Goal: Transaction & Acquisition: Purchase product/service

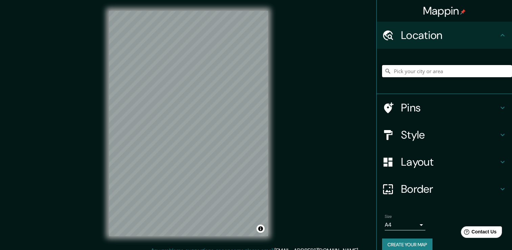
click at [418, 65] on input "Pick your city or area" at bounding box center [447, 71] width 130 height 12
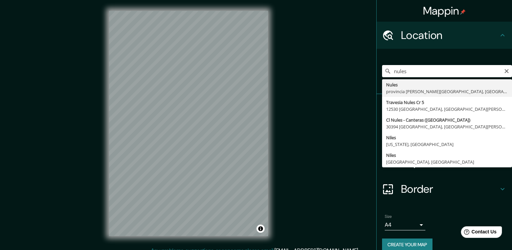
type input "Nules, [GEOGRAPHIC_DATA][PERSON_NAME], [GEOGRAPHIC_DATA]"
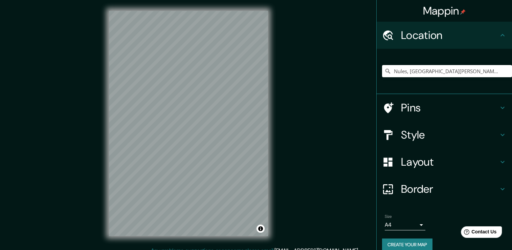
click at [410, 189] on h4 "Border" at bounding box center [450, 189] width 98 height 14
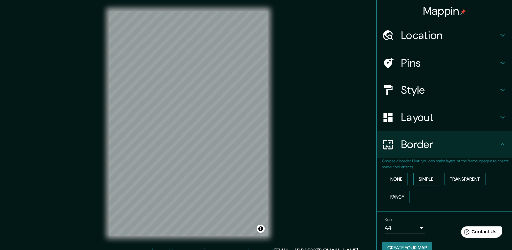
click at [434, 178] on button "Simple" at bounding box center [427, 179] width 26 height 13
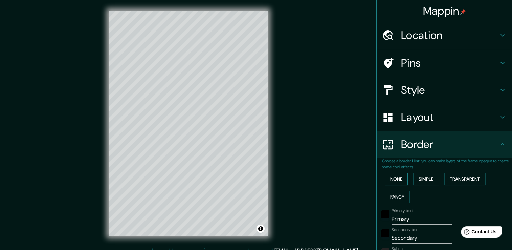
click at [396, 180] on button "None" at bounding box center [396, 179] width 23 height 13
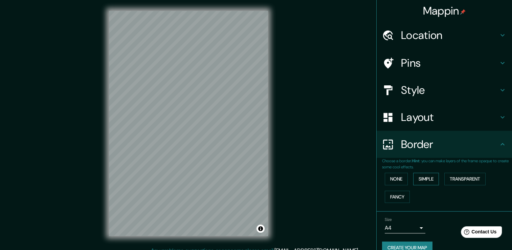
click at [414, 179] on button "Simple" at bounding box center [427, 179] width 26 height 13
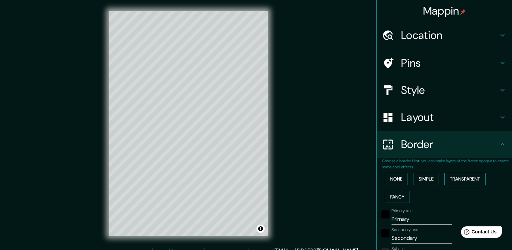
click at [452, 175] on button "Transparent" at bounding box center [465, 179] width 41 height 13
click at [422, 178] on button "Simple" at bounding box center [427, 179] width 26 height 13
click at [454, 177] on button "Transparent" at bounding box center [465, 179] width 41 height 13
click at [427, 177] on button "Simple" at bounding box center [427, 179] width 26 height 13
click at [455, 176] on button "Transparent" at bounding box center [465, 179] width 41 height 13
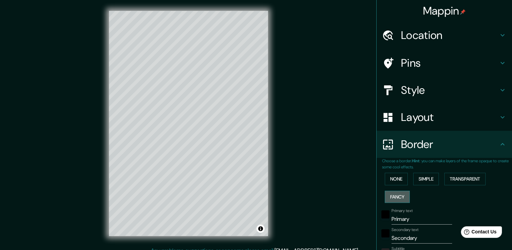
click at [396, 196] on button "Fancy" at bounding box center [397, 197] width 25 height 13
click at [428, 178] on button "Simple" at bounding box center [427, 179] width 26 height 13
click at [458, 176] on button "Transparent" at bounding box center [465, 179] width 41 height 13
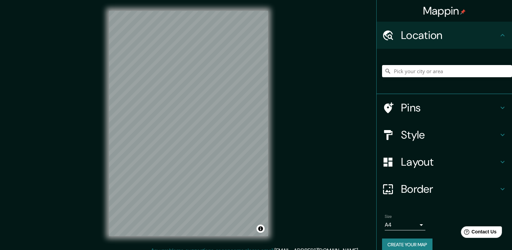
click at [405, 79] on div at bounding box center [447, 71] width 130 height 34
click at [415, 72] on input "Pick your city or area" at bounding box center [447, 71] width 130 height 12
type input "Nules, [GEOGRAPHIC_DATA][PERSON_NAME], [GEOGRAPHIC_DATA]"
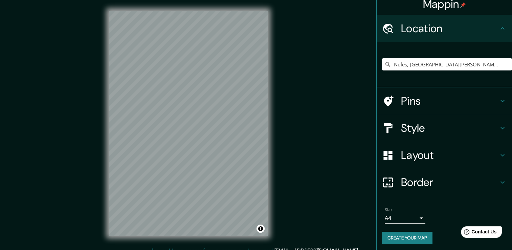
scroll to position [8, 0]
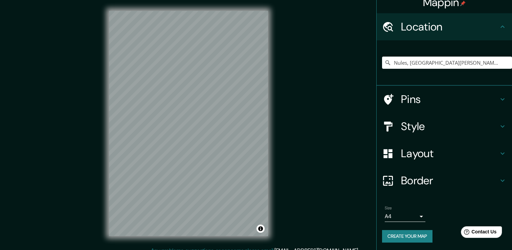
click at [438, 102] on h4 "Pins" at bounding box center [450, 99] width 98 height 14
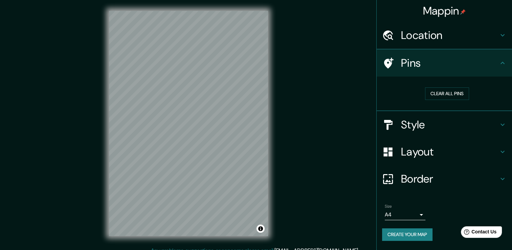
scroll to position [0, 0]
click at [434, 94] on button "Clear all pins" at bounding box center [447, 93] width 44 height 13
click at [163, 102] on div at bounding box center [163, 101] width 5 height 5
click at [188, 141] on div at bounding box center [186, 140] width 5 height 5
